Goal: Communication & Community: Answer question/provide support

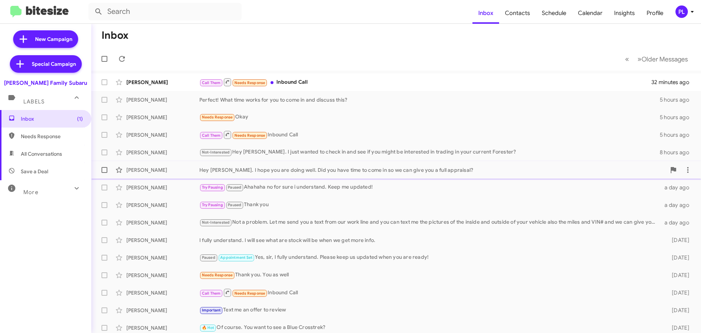
click at [378, 168] on div "Hey [PERSON_NAME]. I hope you are doing well. Did you have time to come in so w…" at bounding box center [432, 169] width 467 height 7
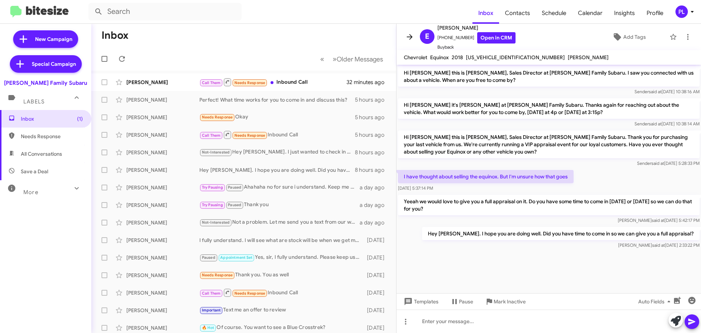
click at [412, 34] on icon at bounding box center [409, 36] width 9 height 9
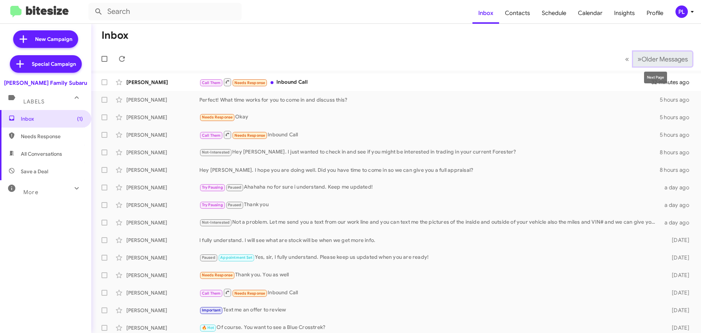
click at [645, 60] on span "Older Messages" at bounding box center [665, 59] width 46 height 8
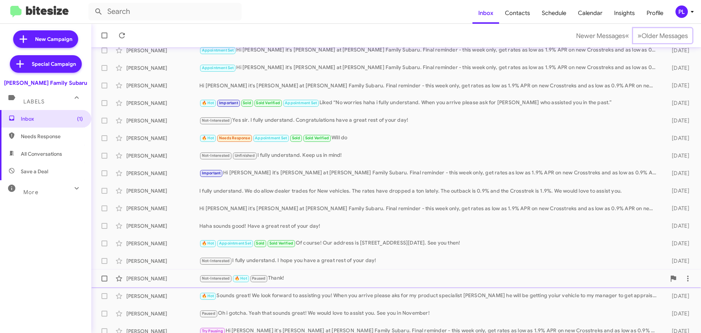
scroll to position [91, 0]
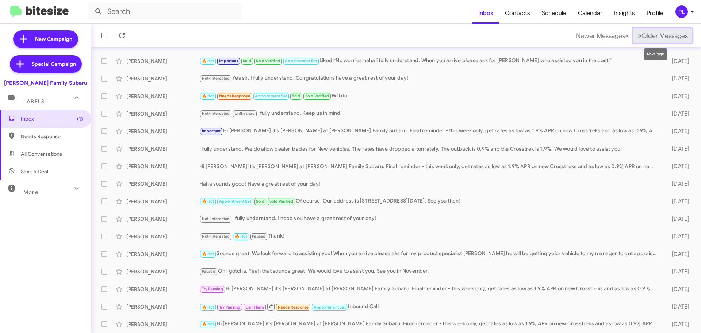
click at [642, 32] on span "Older Messages" at bounding box center [665, 36] width 46 height 8
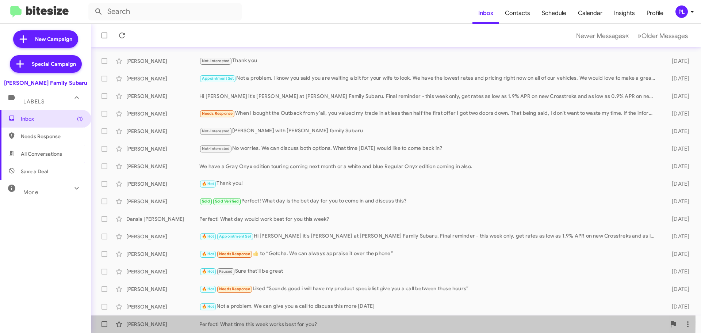
click at [311, 322] on div "Perfect! What time this week works best for you?" at bounding box center [432, 323] width 467 height 7
